Goal: Contribute content: Add original content to the website for others to see

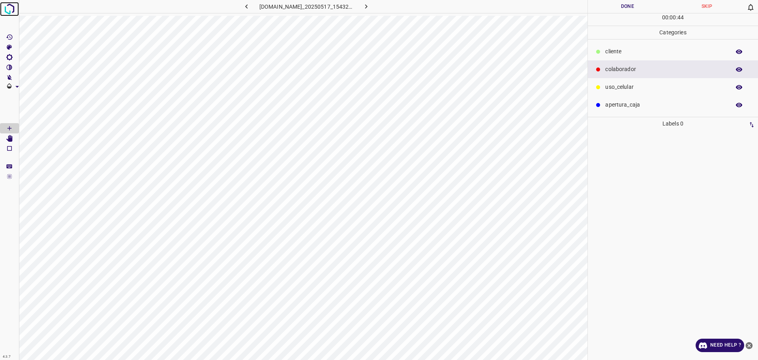
click at [6, 9] on img at bounding box center [9, 9] width 14 height 14
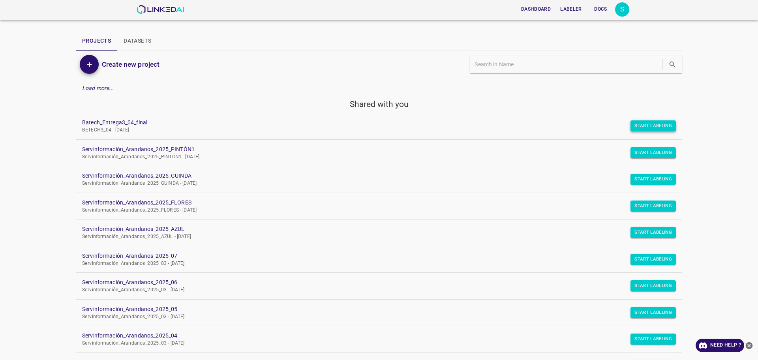
click at [646, 123] on button "Start Labeling" at bounding box center [653, 125] width 45 height 11
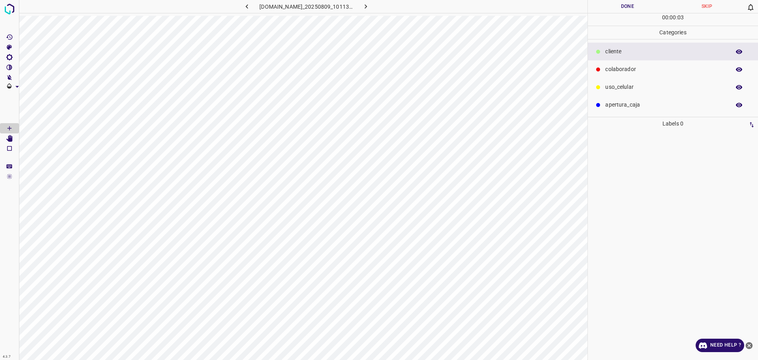
click at [641, 72] on p "colaborador" at bounding box center [665, 69] width 121 height 8
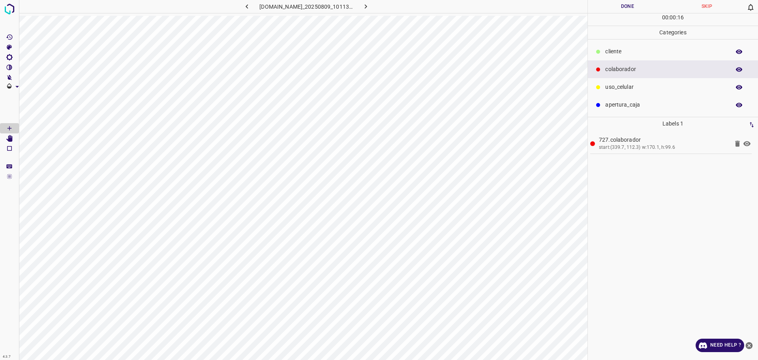
click at [633, 8] on button "Done" at bounding box center [627, 6] width 79 height 13
